Goal: Find contact information: Find contact information

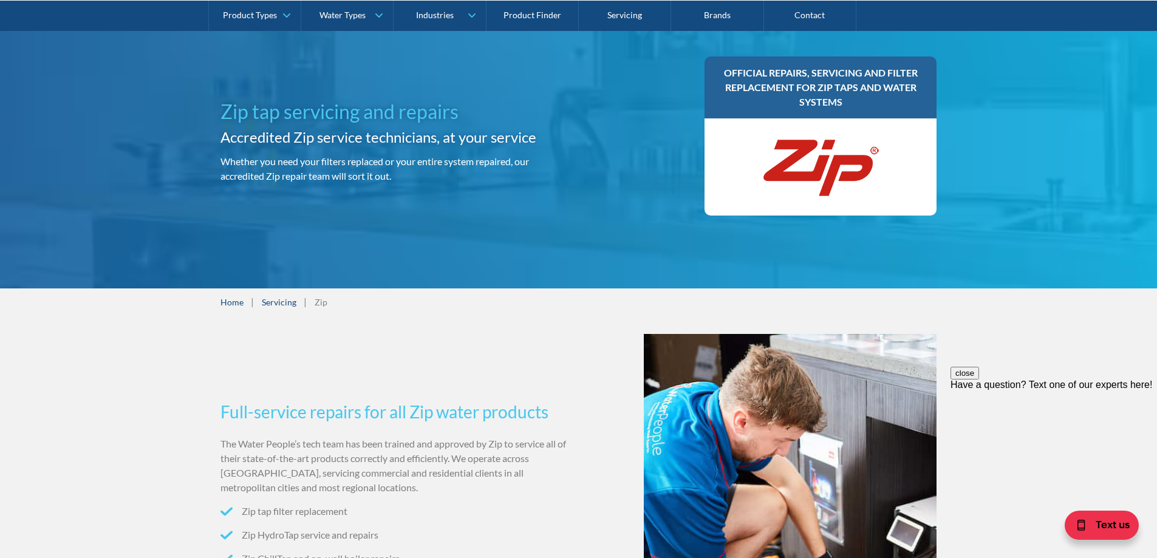
scroll to position [122, 0]
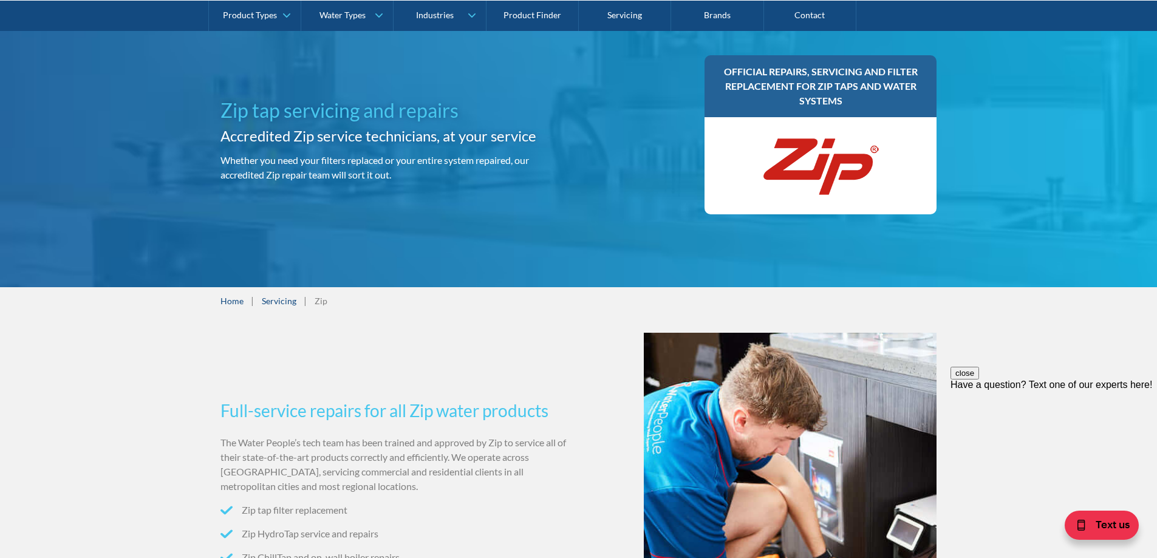
click at [271, 301] on link "Servicing" at bounding box center [279, 301] width 35 height 13
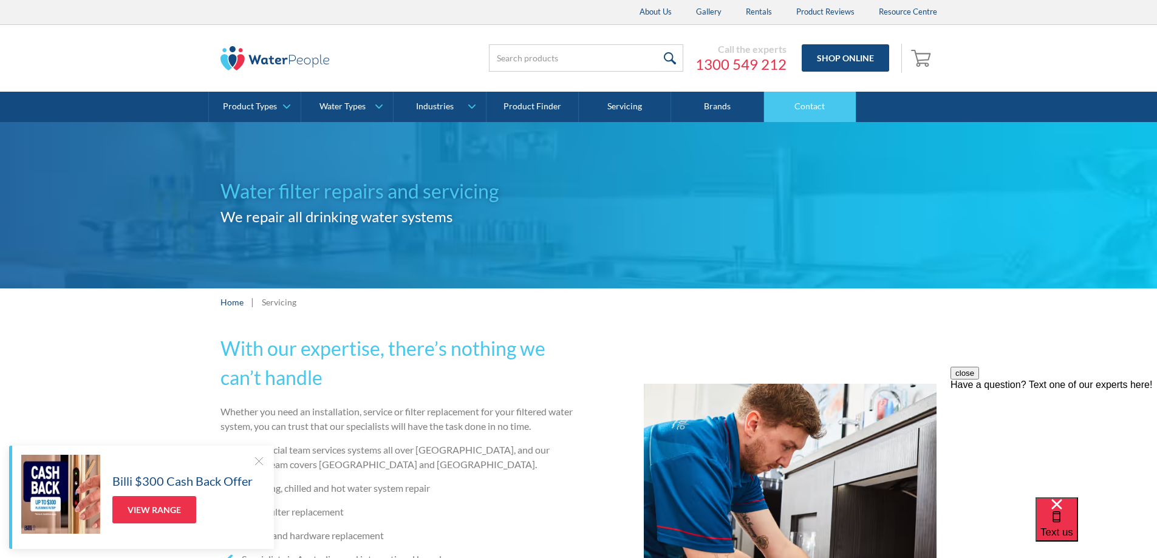
click at [820, 109] on link "Contact" at bounding box center [810, 107] width 92 height 30
click at [256, 463] on div at bounding box center [259, 461] width 12 height 12
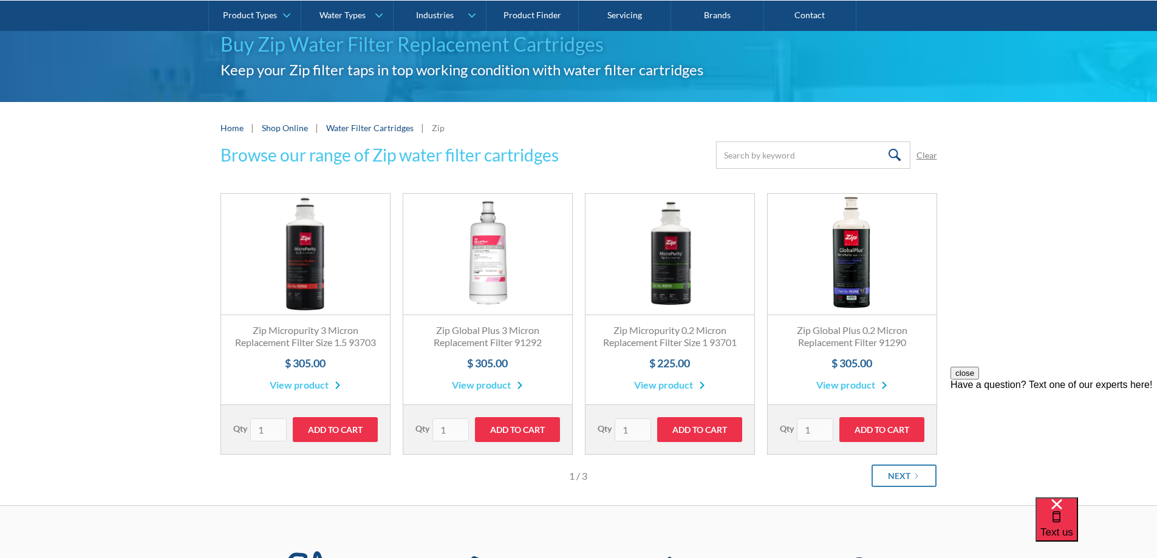
scroll to position [122, 0]
